Goal: Task Accomplishment & Management: Manage account settings

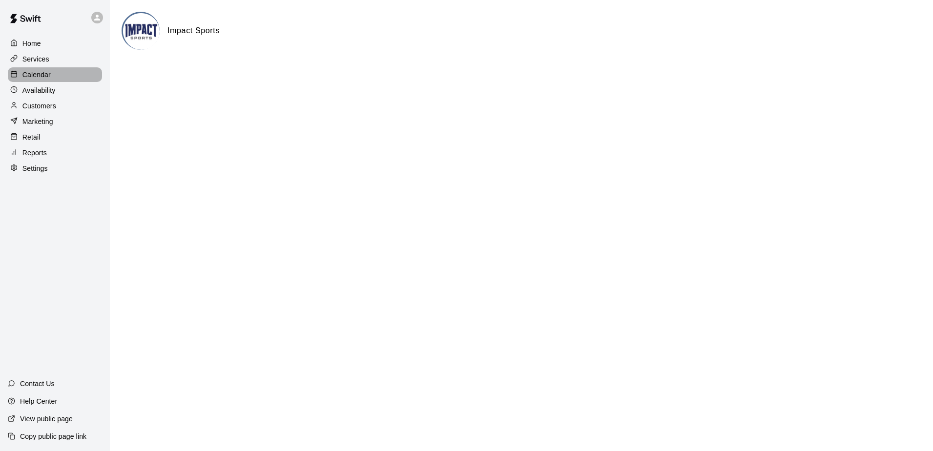
click at [37, 76] on p "Calendar" at bounding box center [36, 75] width 28 height 10
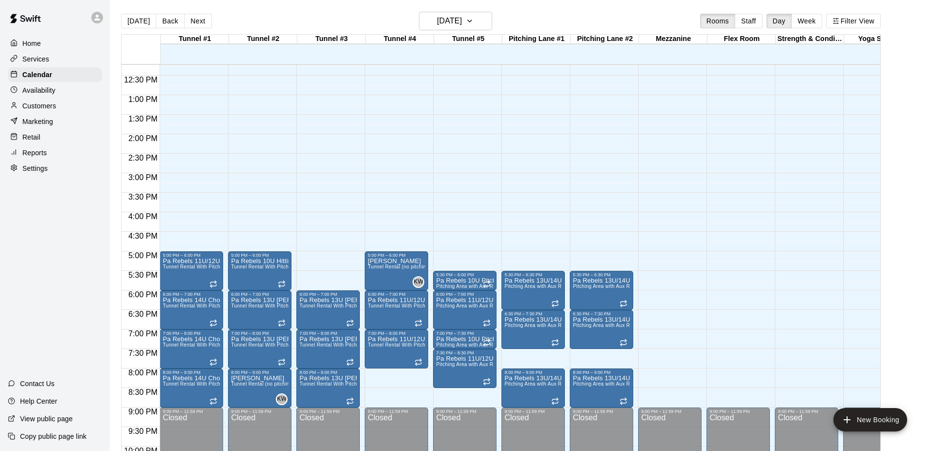
scroll to position [477, 0]
click at [197, 21] on button "Next" at bounding box center [197, 21] width 27 height 15
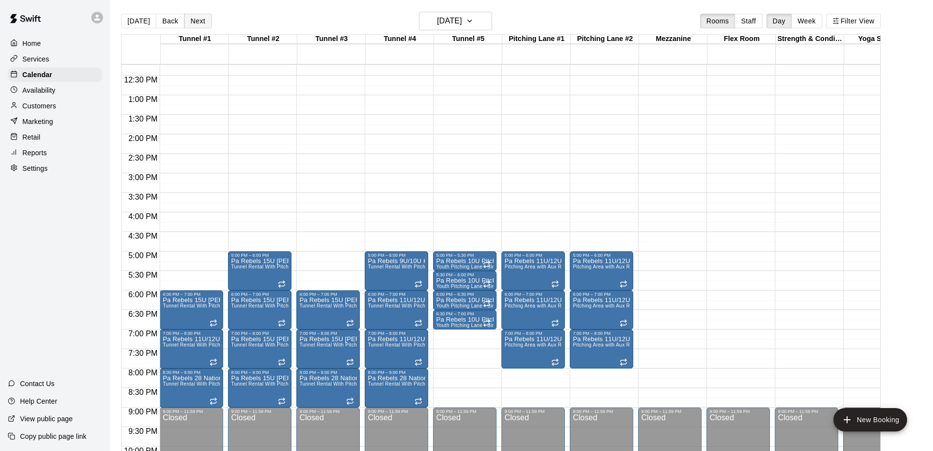
click at [197, 21] on button "Next" at bounding box center [197, 21] width 27 height 15
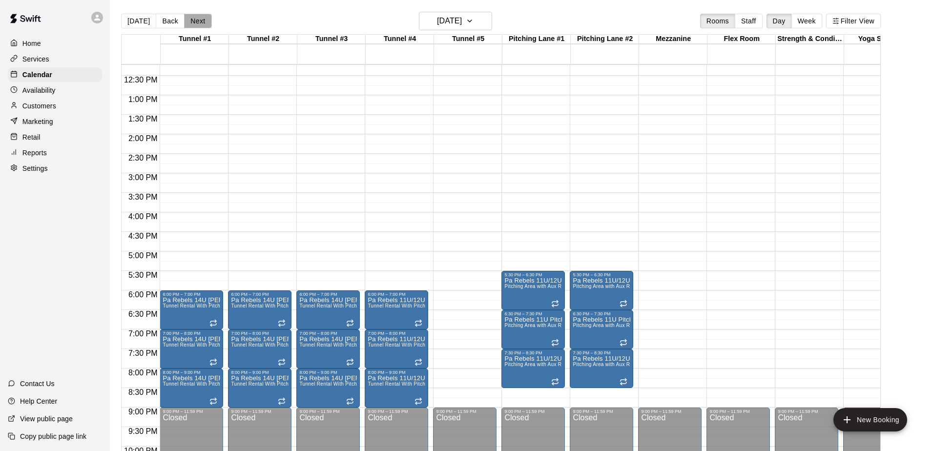
click at [197, 21] on button "Next" at bounding box center [197, 21] width 27 height 15
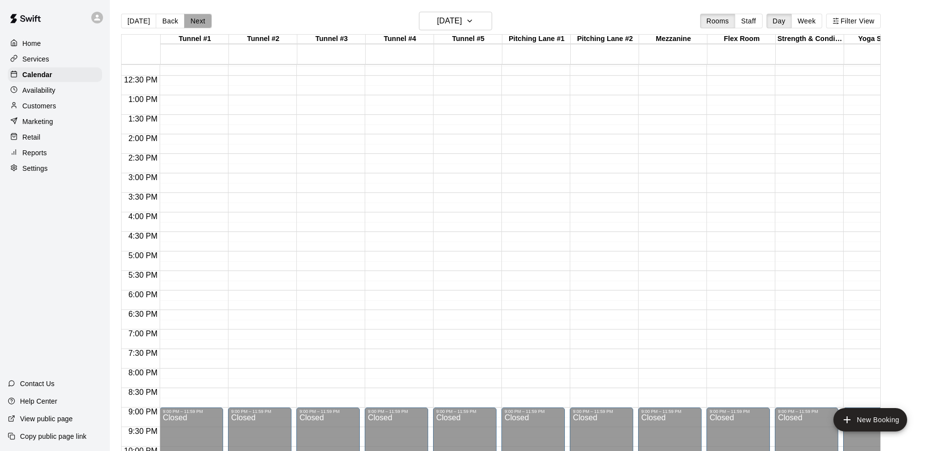
click at [197, 21] on button "Next" at bounding box center [197, 21] width 27 height 15
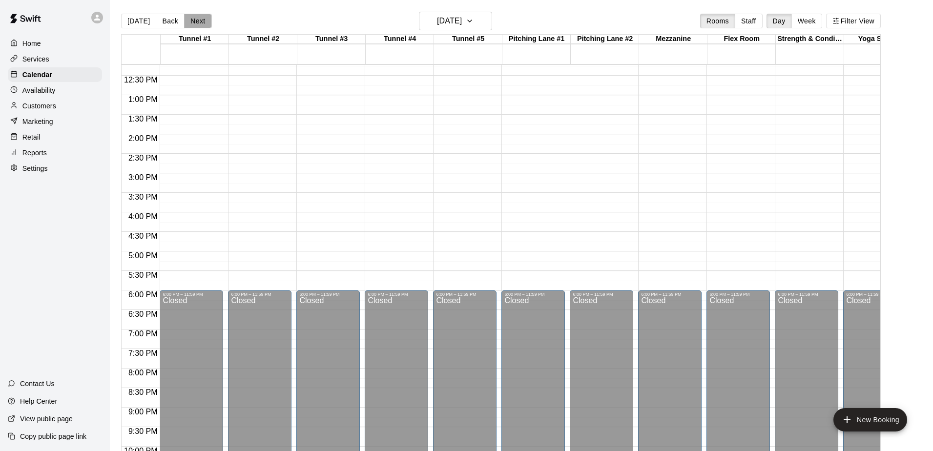
click at [197, 21] on button "Next" at bounding box center [197, 21] width 27 height 15
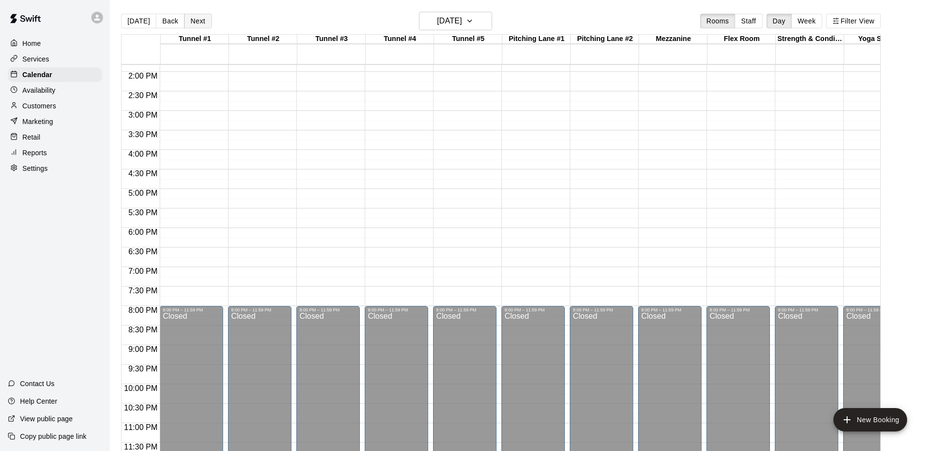
scroll to position [540, 0]
click at [193, 24] on button "Next" at bounding box center [197, 21] width 27 height 15
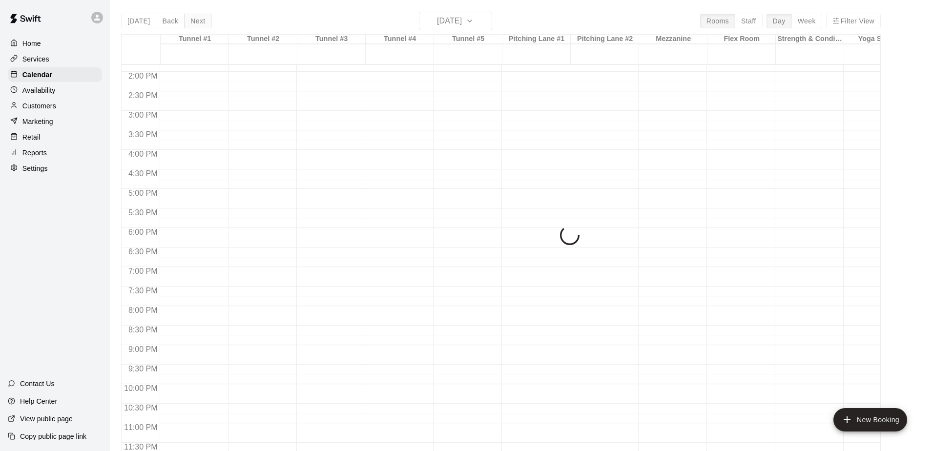
scroll to position [0, 0]
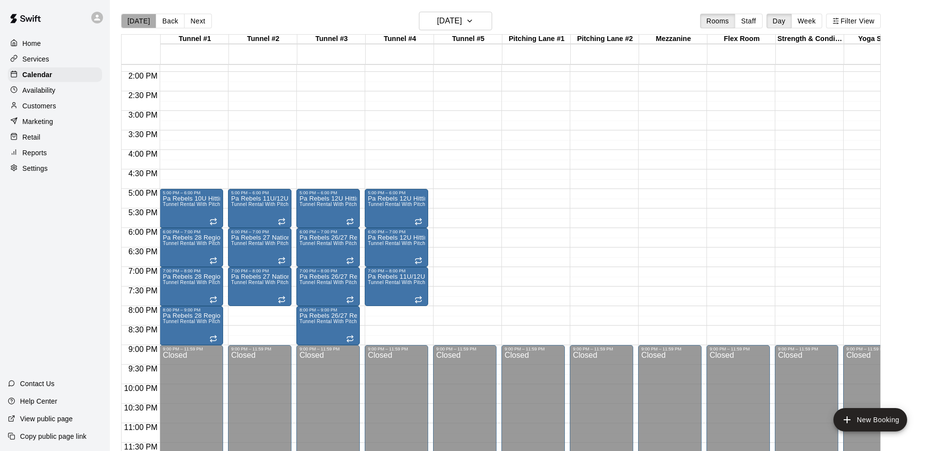
click at [140, 22] on button "[DATE]" at bounding box center [138, 21] width 35 height 15
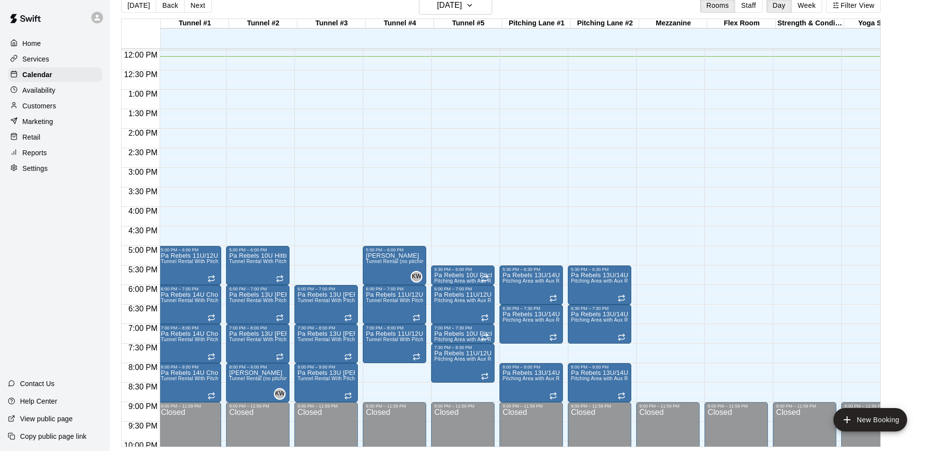
scroll to position [0, 2]
click at [474, 7] on icon "button" at bounding box center [470, 6] width 8 height 12
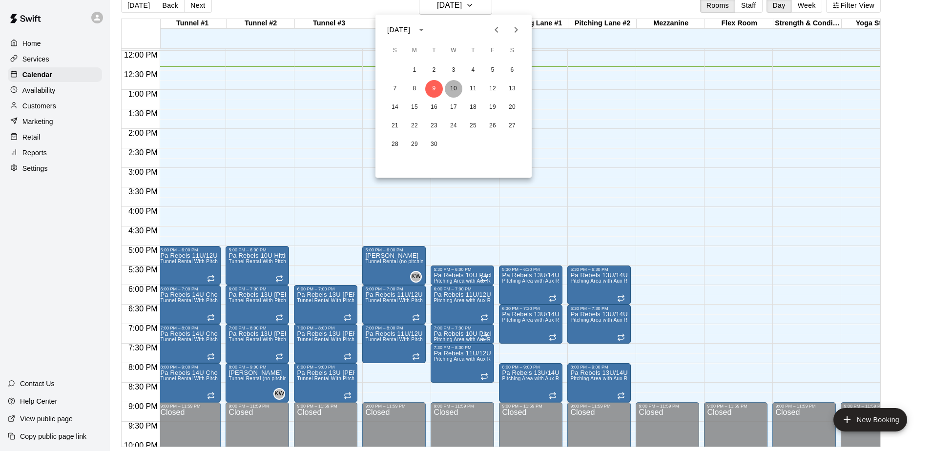
click at [455, 88] on button "10" at bounding box center [454, 89] width 18 height 18
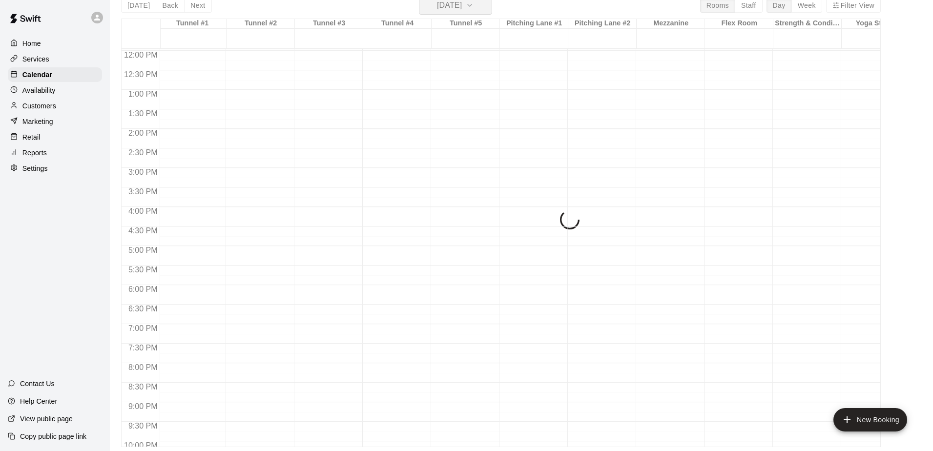
scroll to position [12, 0]
